Goal: Information Seeking & Learning: Learn about a topic

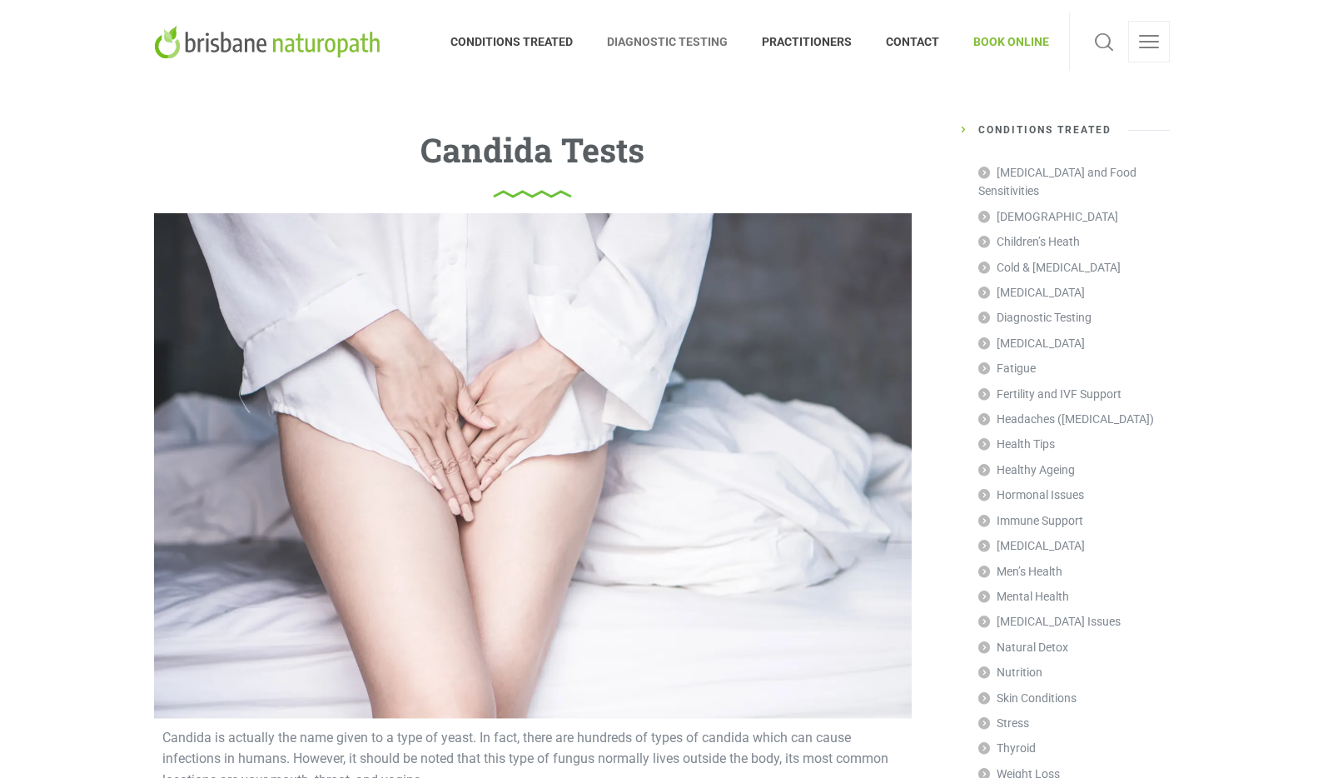
click at [725, 47] on span "DIAGNOSTIC TESTING" at bounding box center [667, 41] width 155 height 27
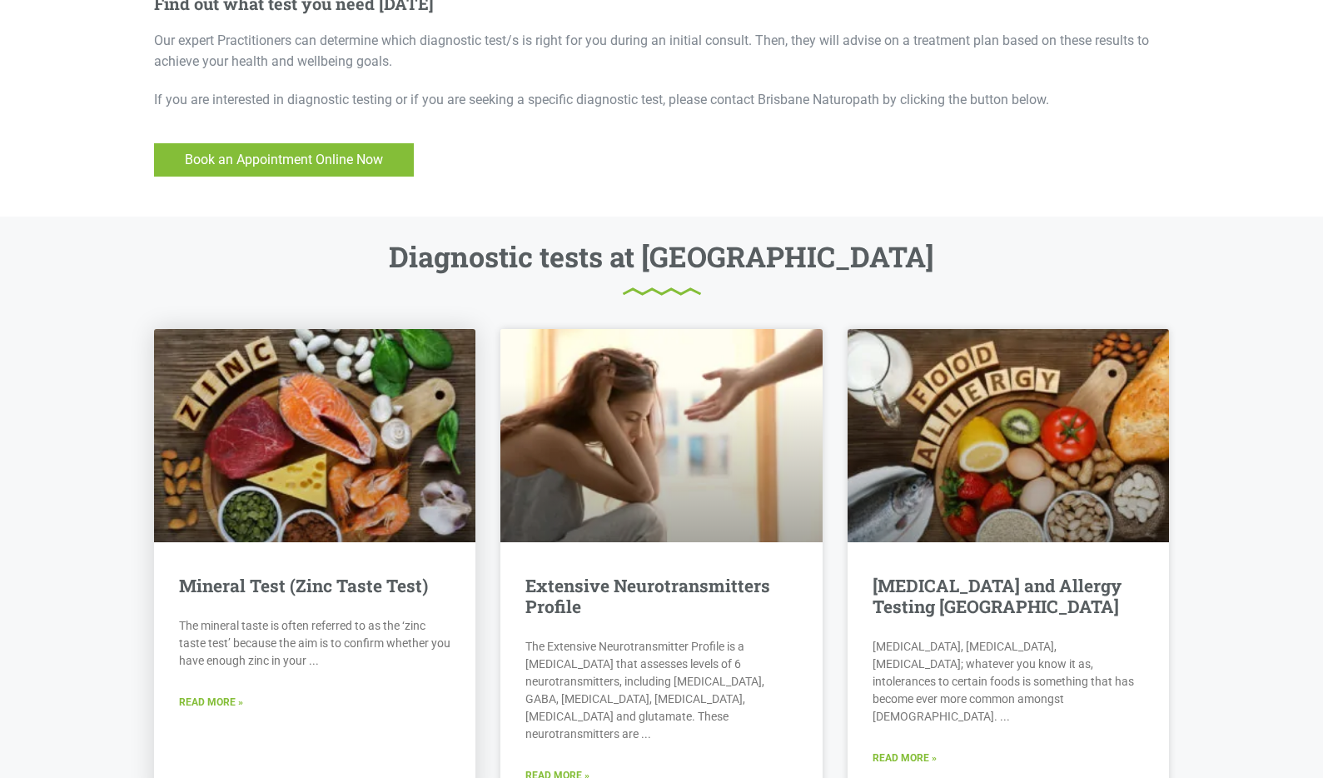
scroll to position [1810, 0]
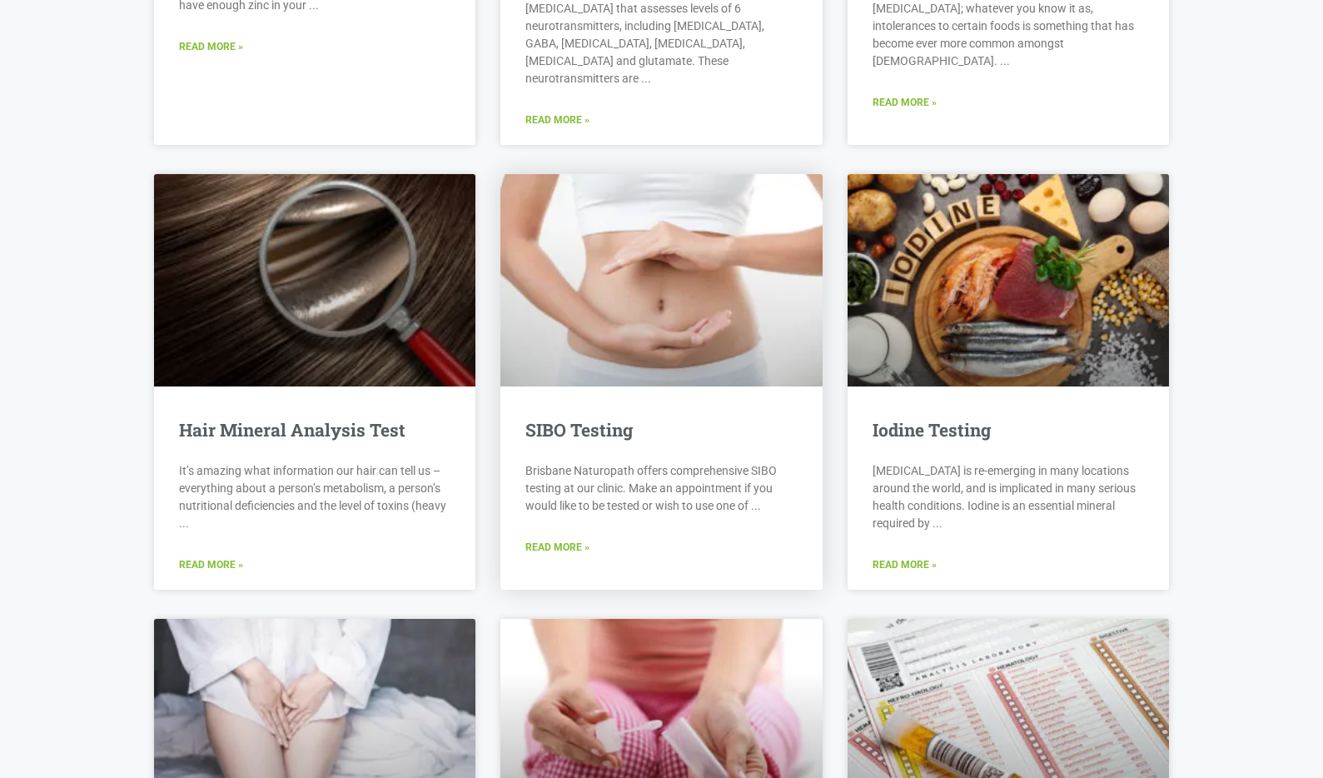
click at [743, 462] on p "Brisbane Naturopath offers comprehensive SIBO testing at our clinic. Make an ap…" at bounding box center [662, 488] width 272 height 52
click at [576, 540] on link "Read More »" at bounding box center [558, 548] width 64 height 16
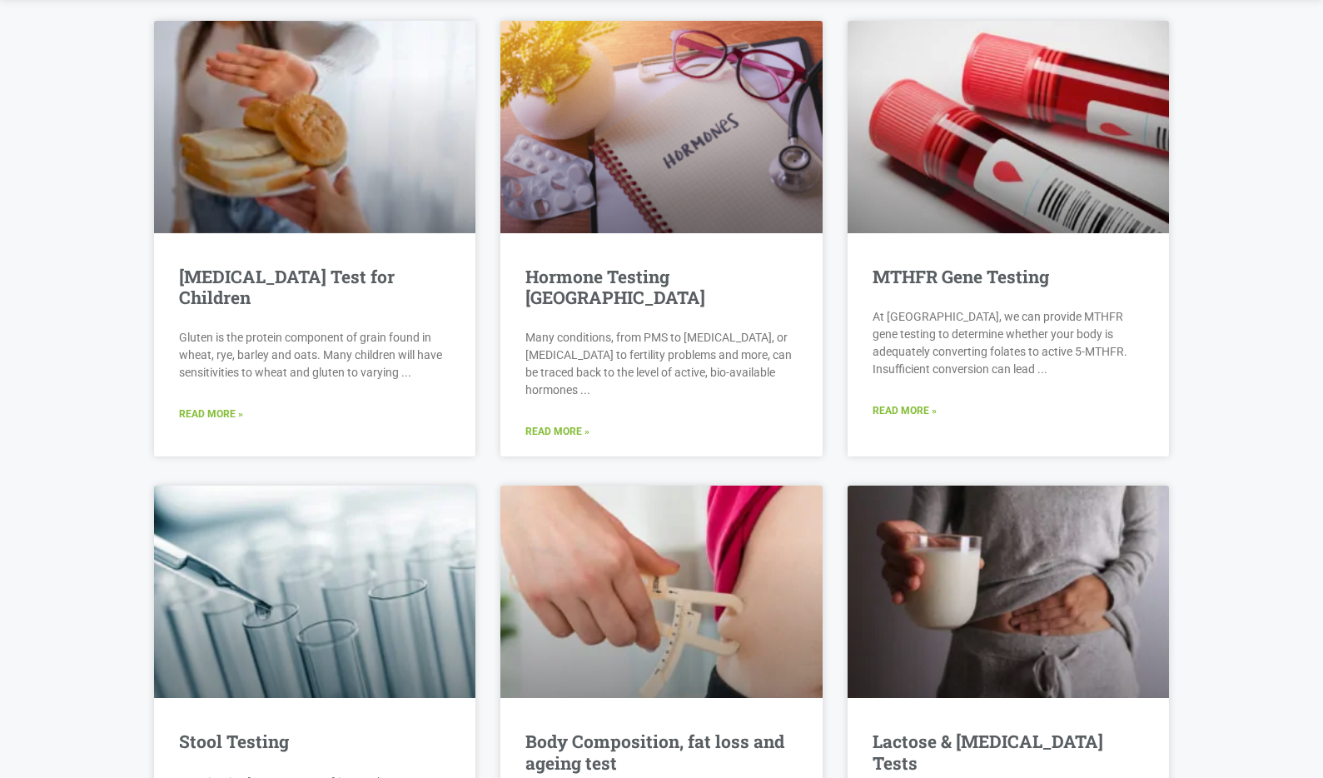
scroll to position [2893, 0]
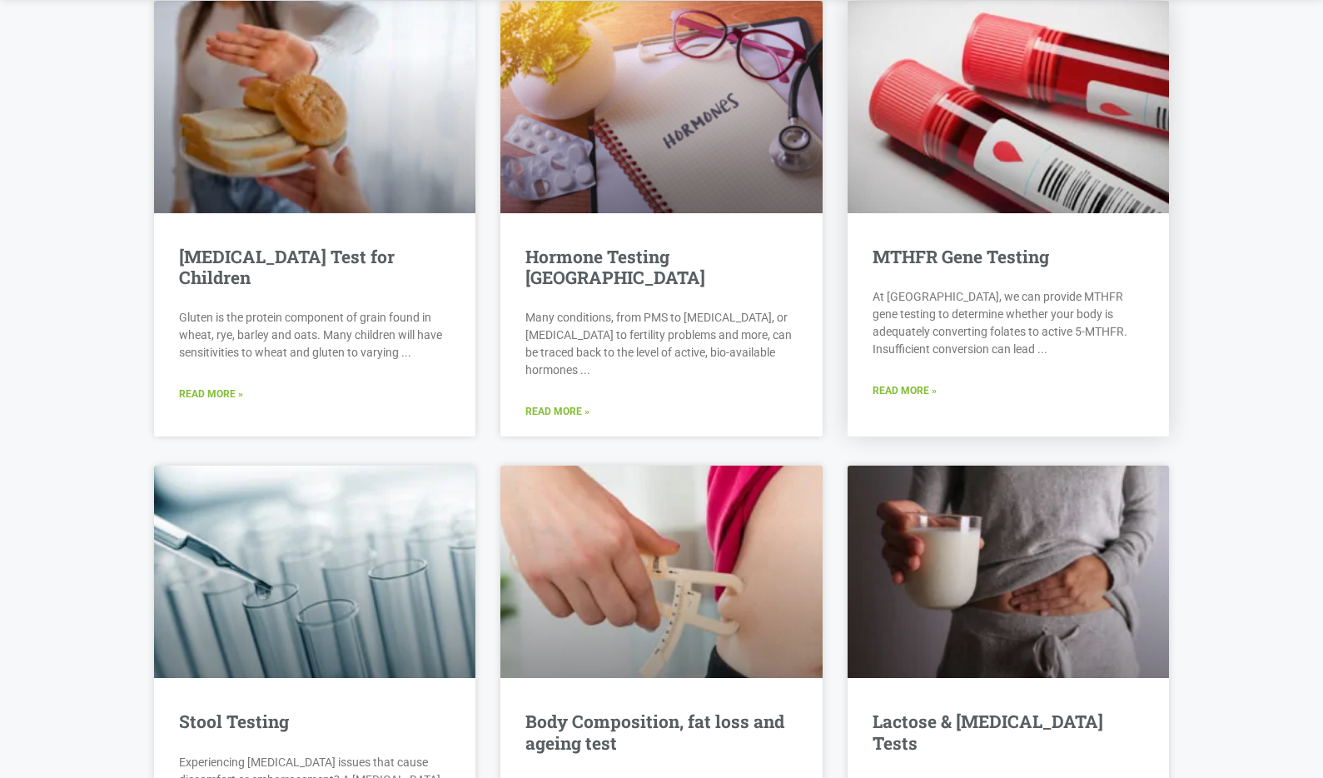
click at [957, 347] on div "MTHFR Gene Testing At Brisbane Naturopath, we can provide MTHFR gene testing to…" at bounding box center [1009, 331] width 322 height 169
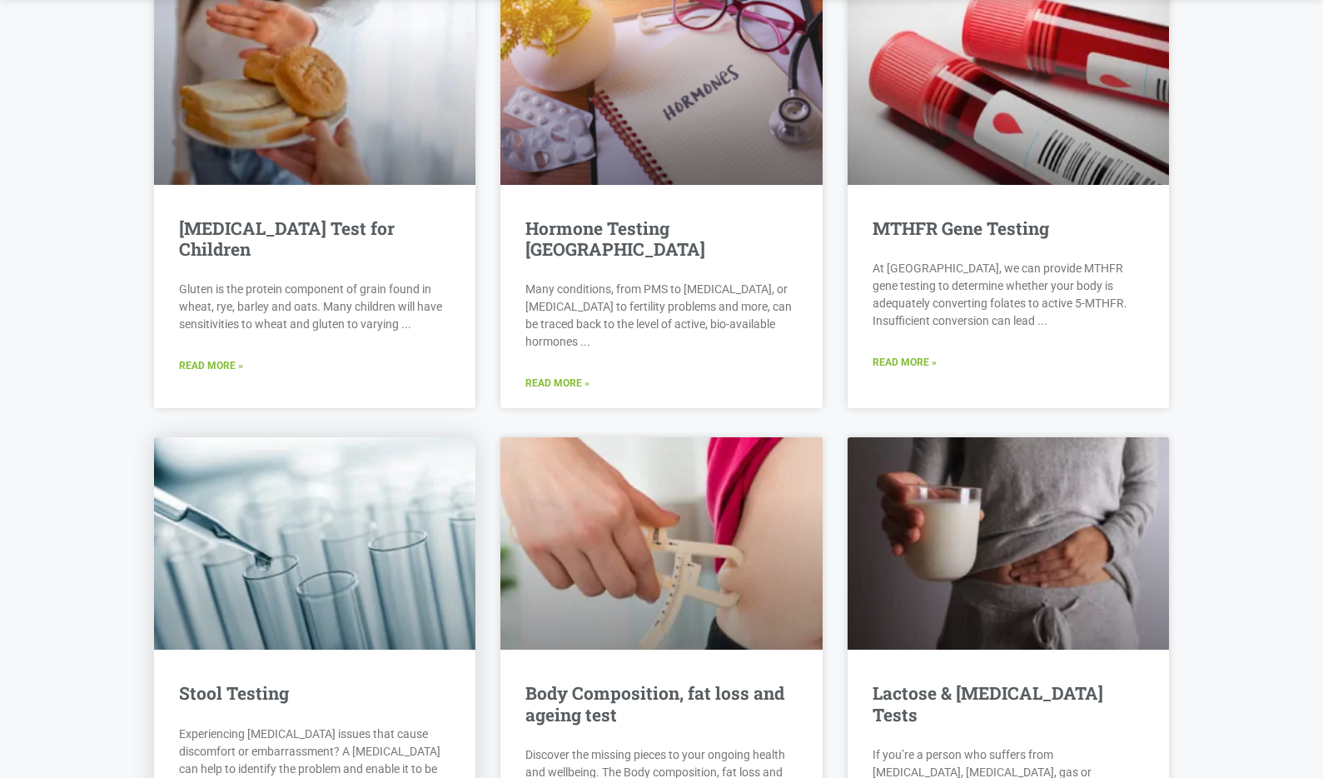
scroll to position [2936, 0]
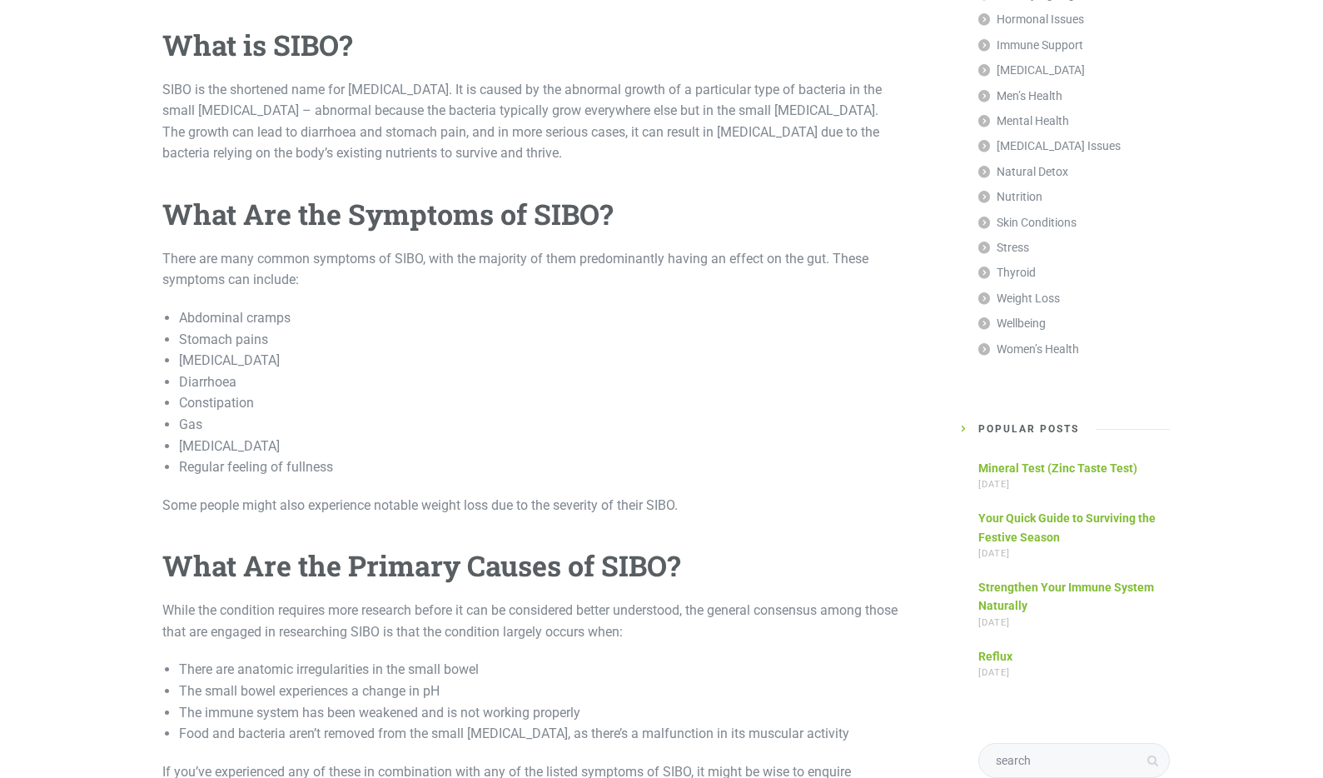
scroll to position [790, 0]
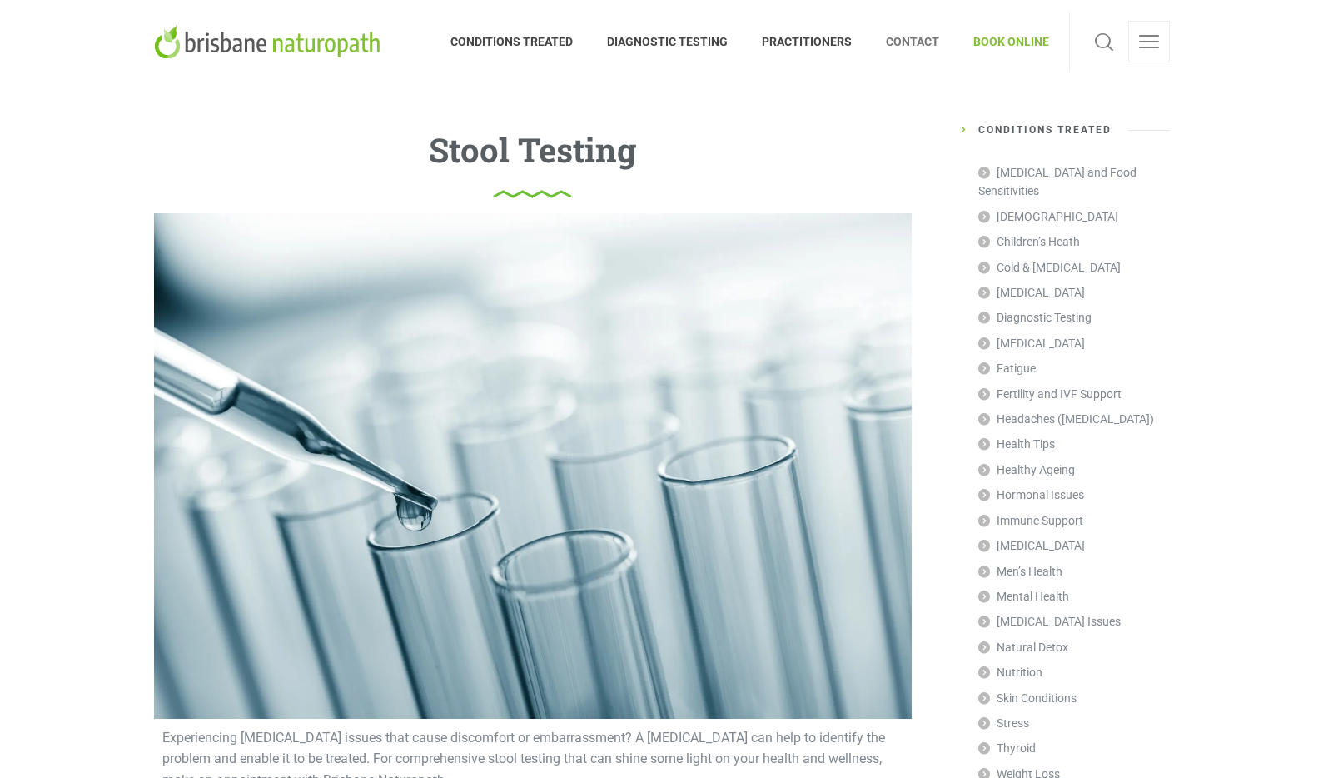
click at [931, 43] on span "CONTACT" at bounding box center [912, 41] width 87 height 27
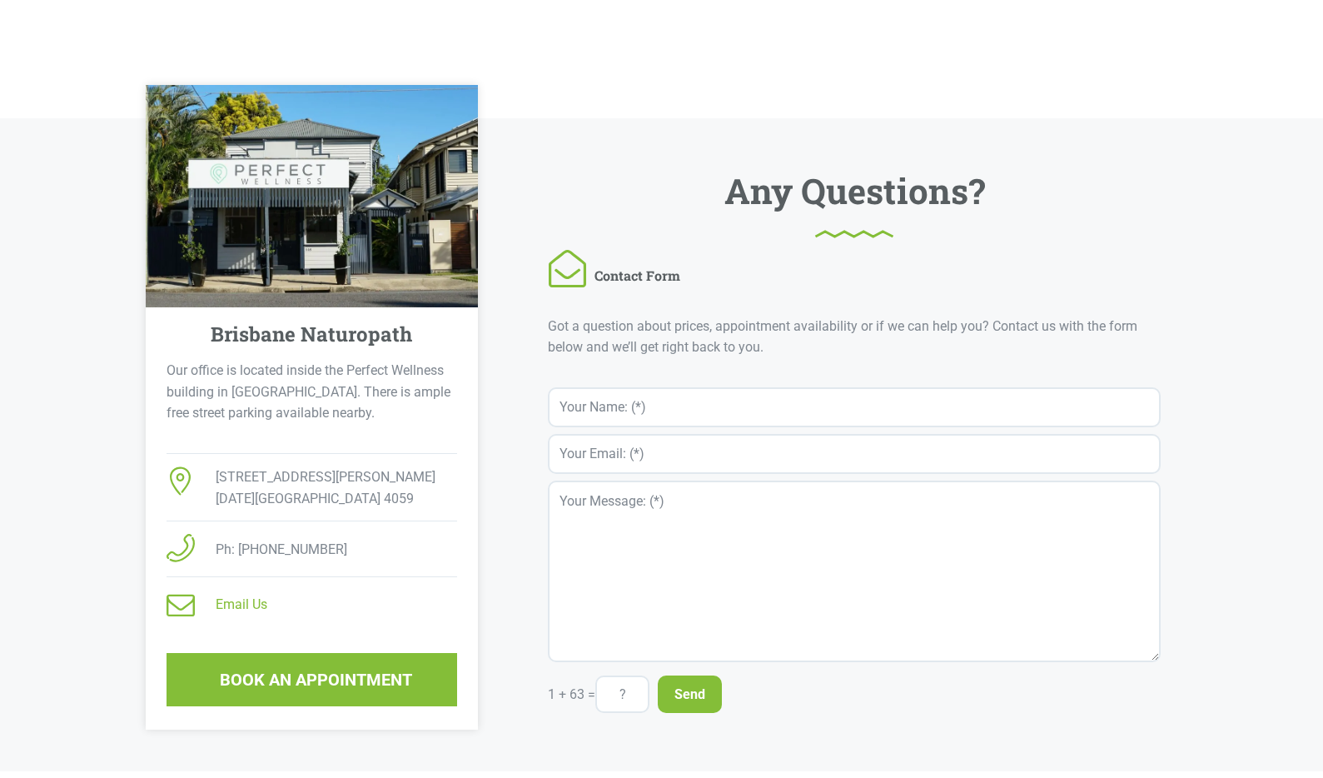
scroll to position [960, 0]
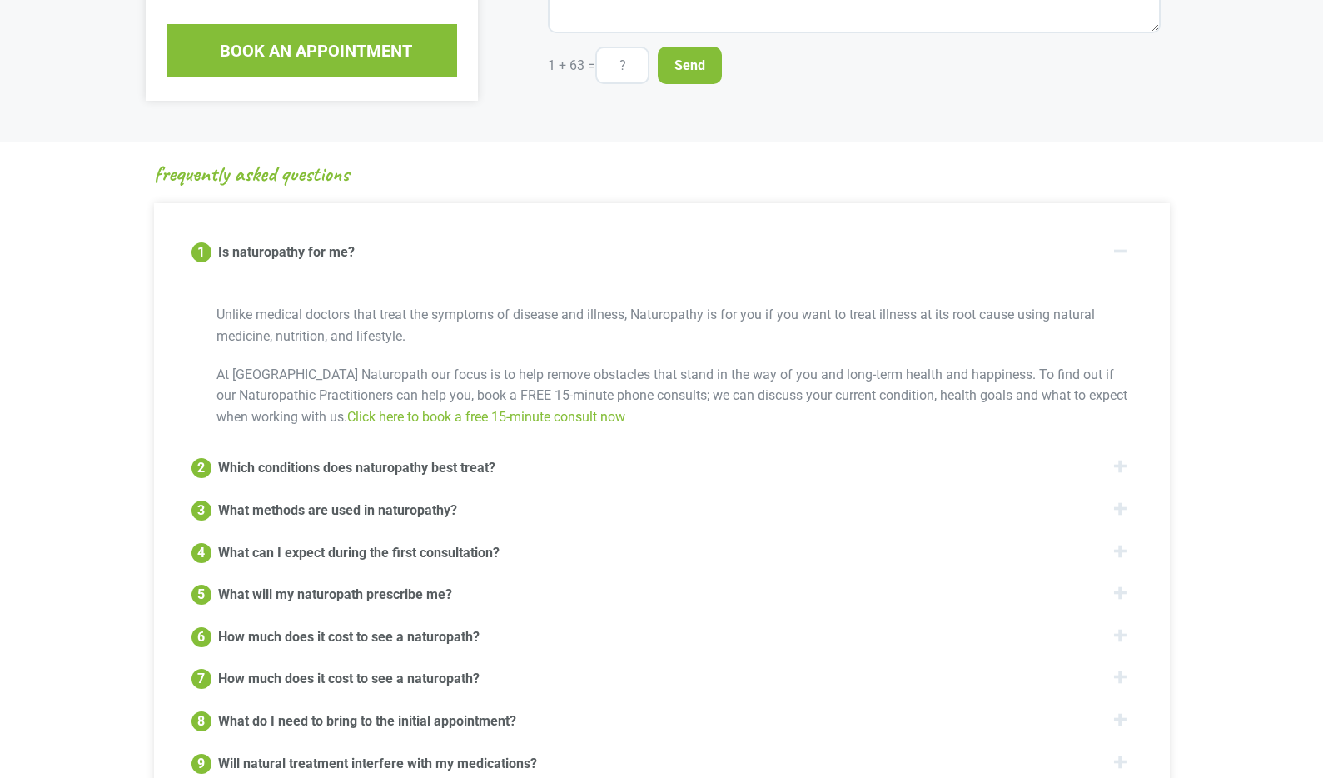
click at [799, 464] on div "2 Which conditions does naturopathy best treat?" at bounding box center [661, 467] width 949 height 30
